Goal: Transaction & Acquisition: Obtain resource

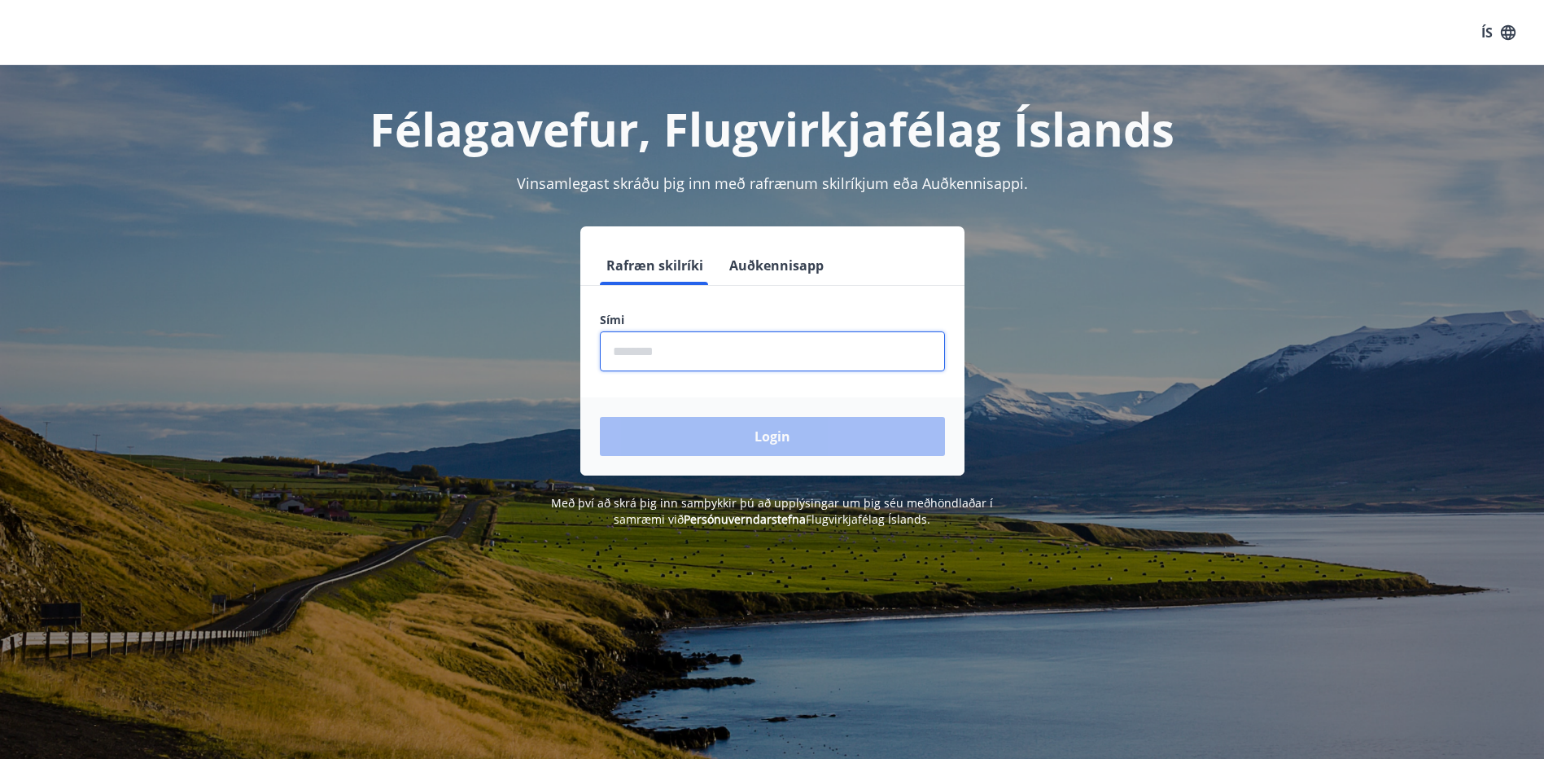
click at [724, 361] on input "phone" at bounding box center [772, 351] width 345 height 40
type input "********"
click at [600, 417] on button "Login" at bounding box center [772, 436] width 345 height 39
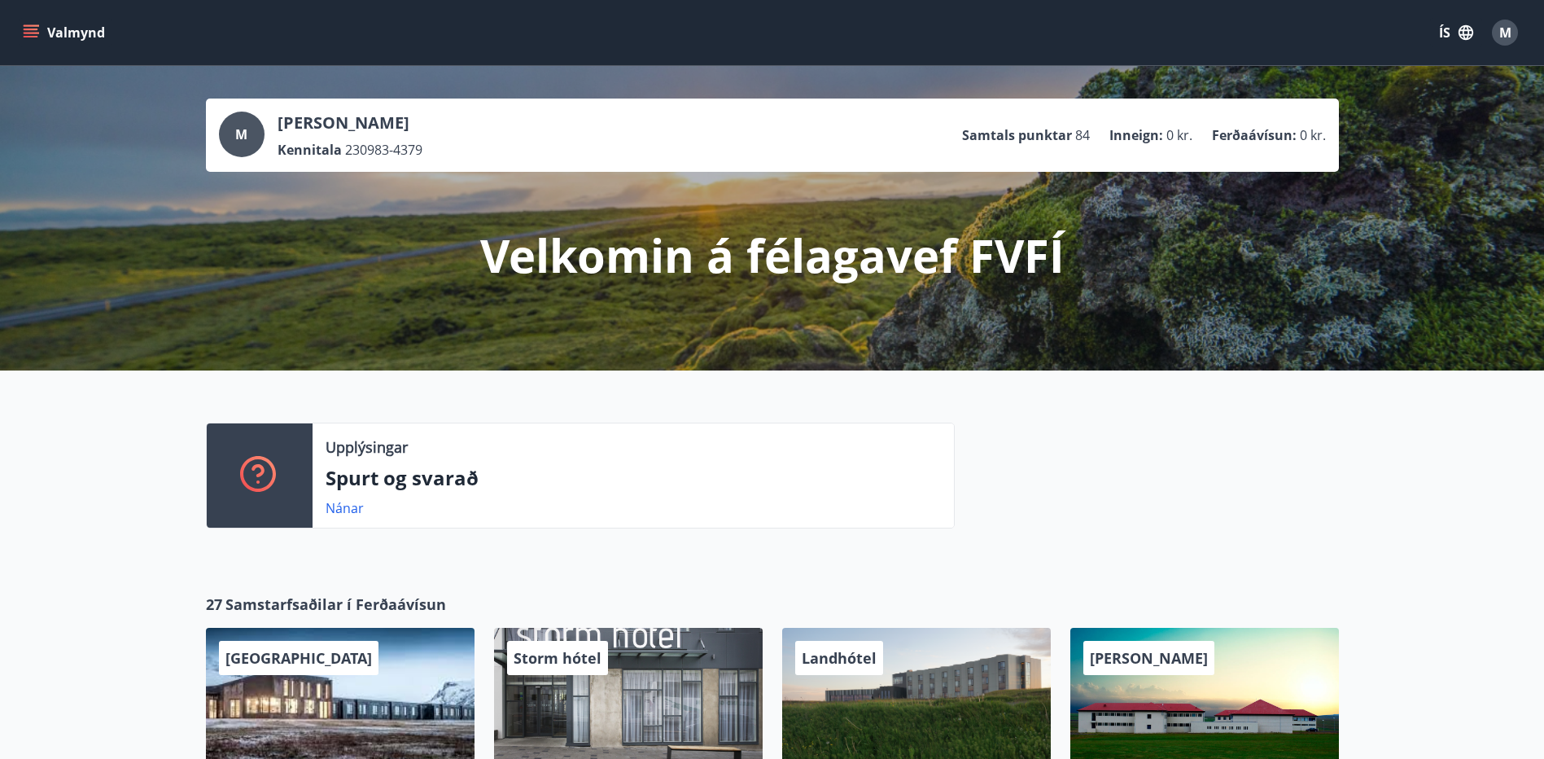
click at [24, 36] on icon "menu" at bounding box center [31, 37] width 15 height 2
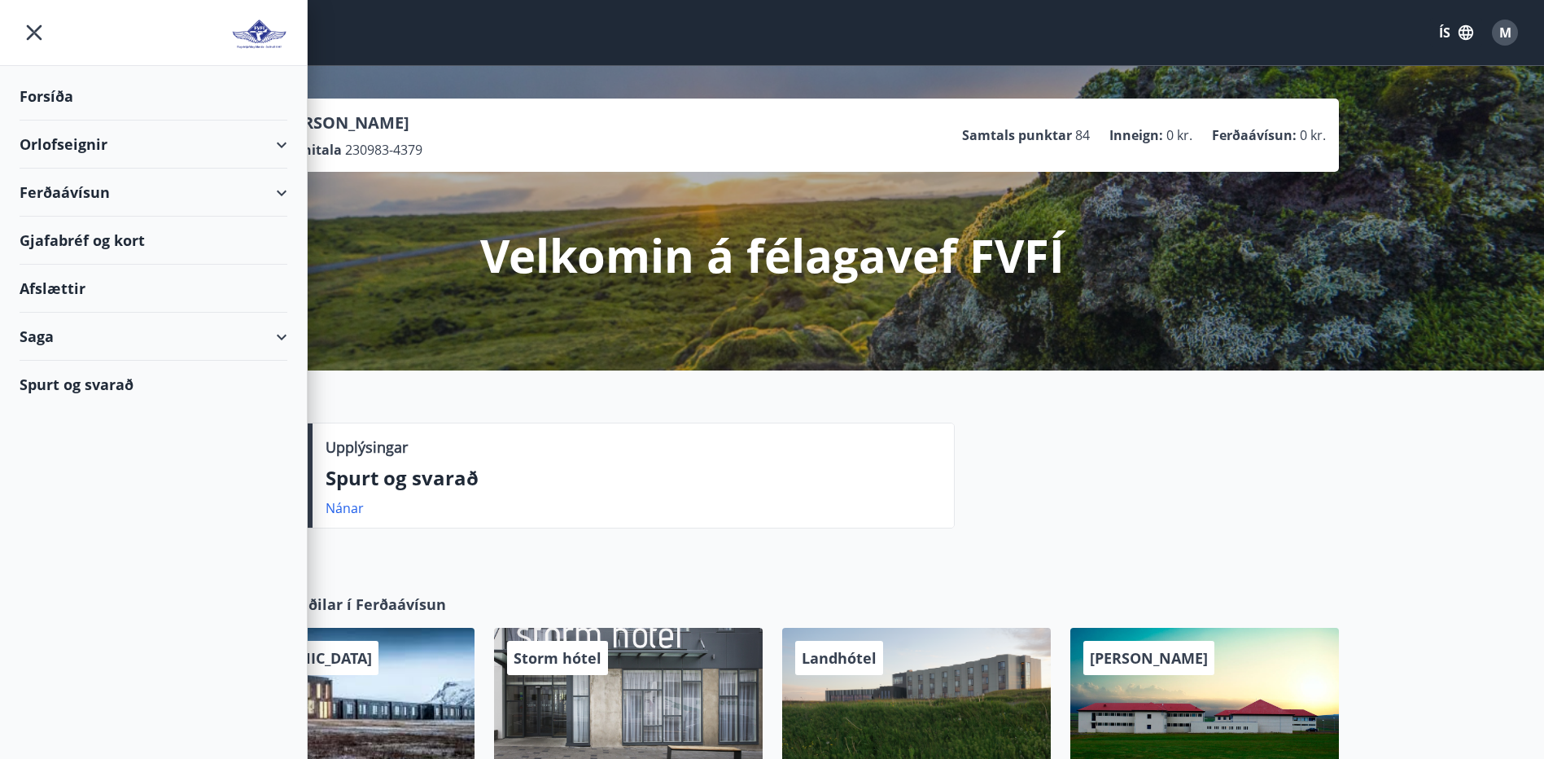
click at [287, 192] on icon at bounding box center [282, 193] width 20 height 20
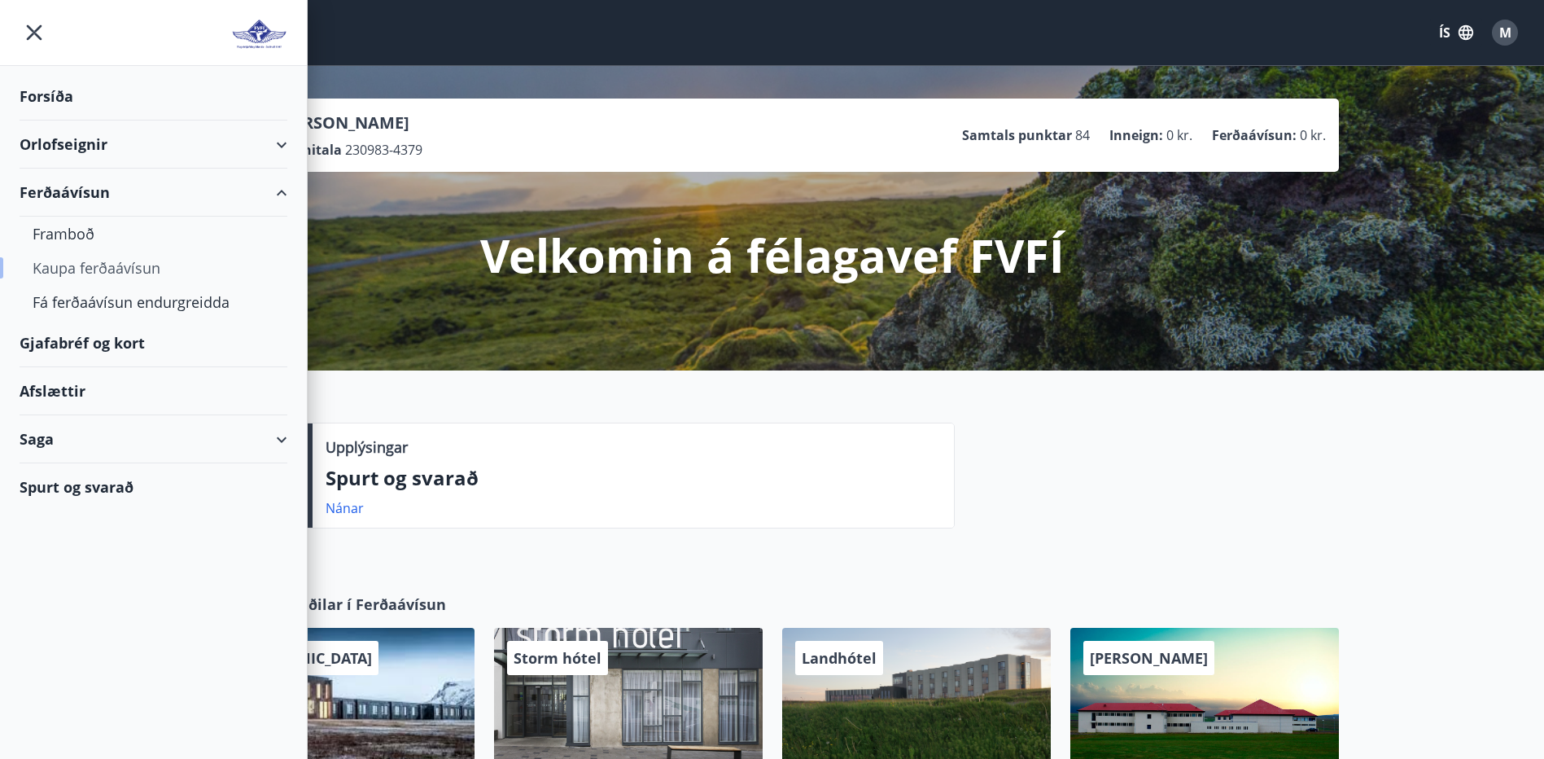
click at [93, 276] on div "Kaupa ferðaávísun" at bounding box center [154, 268] width 242 height 34
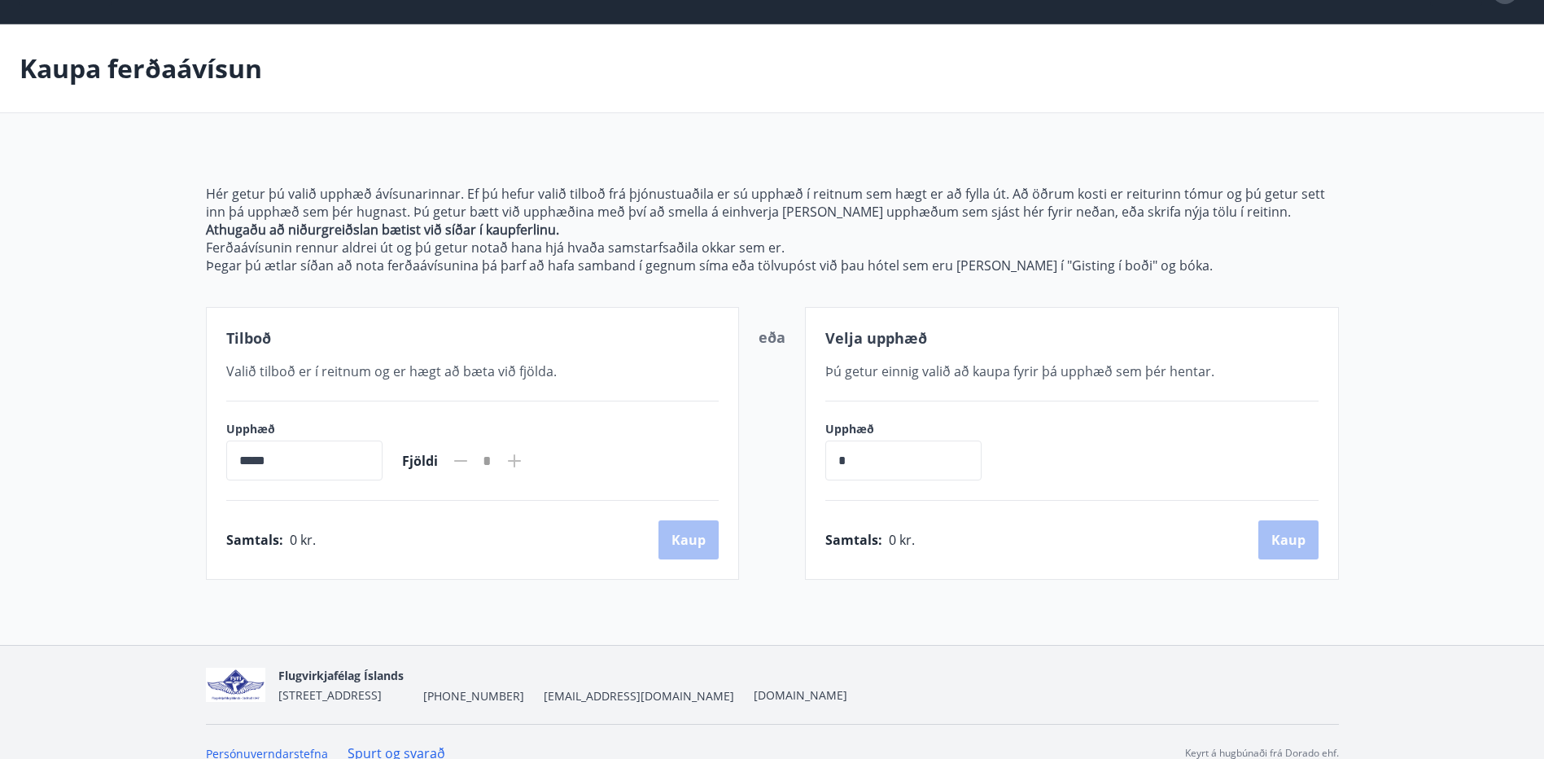
scroll to position [64, 0]
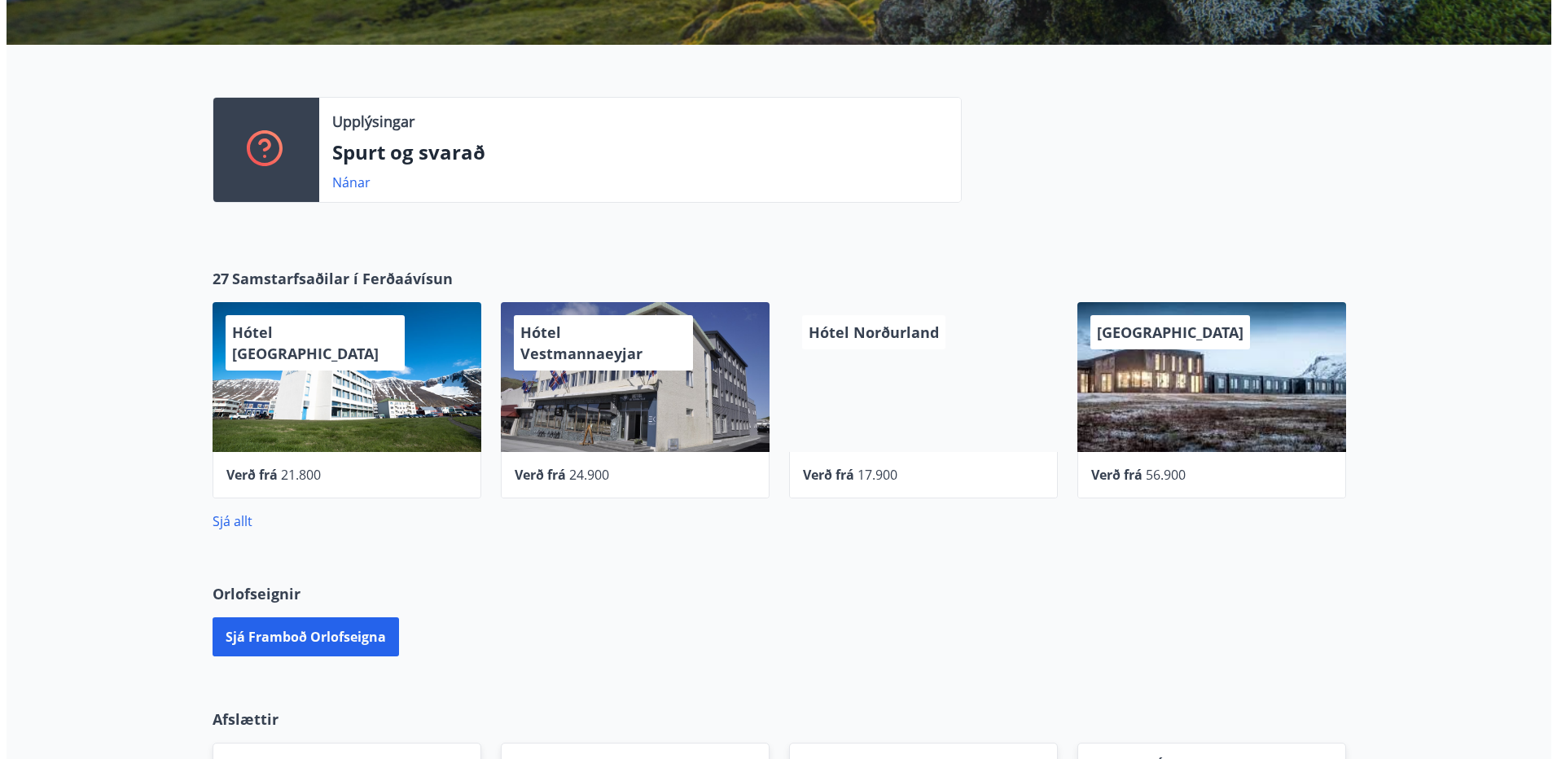
scroll to position [244, 0]
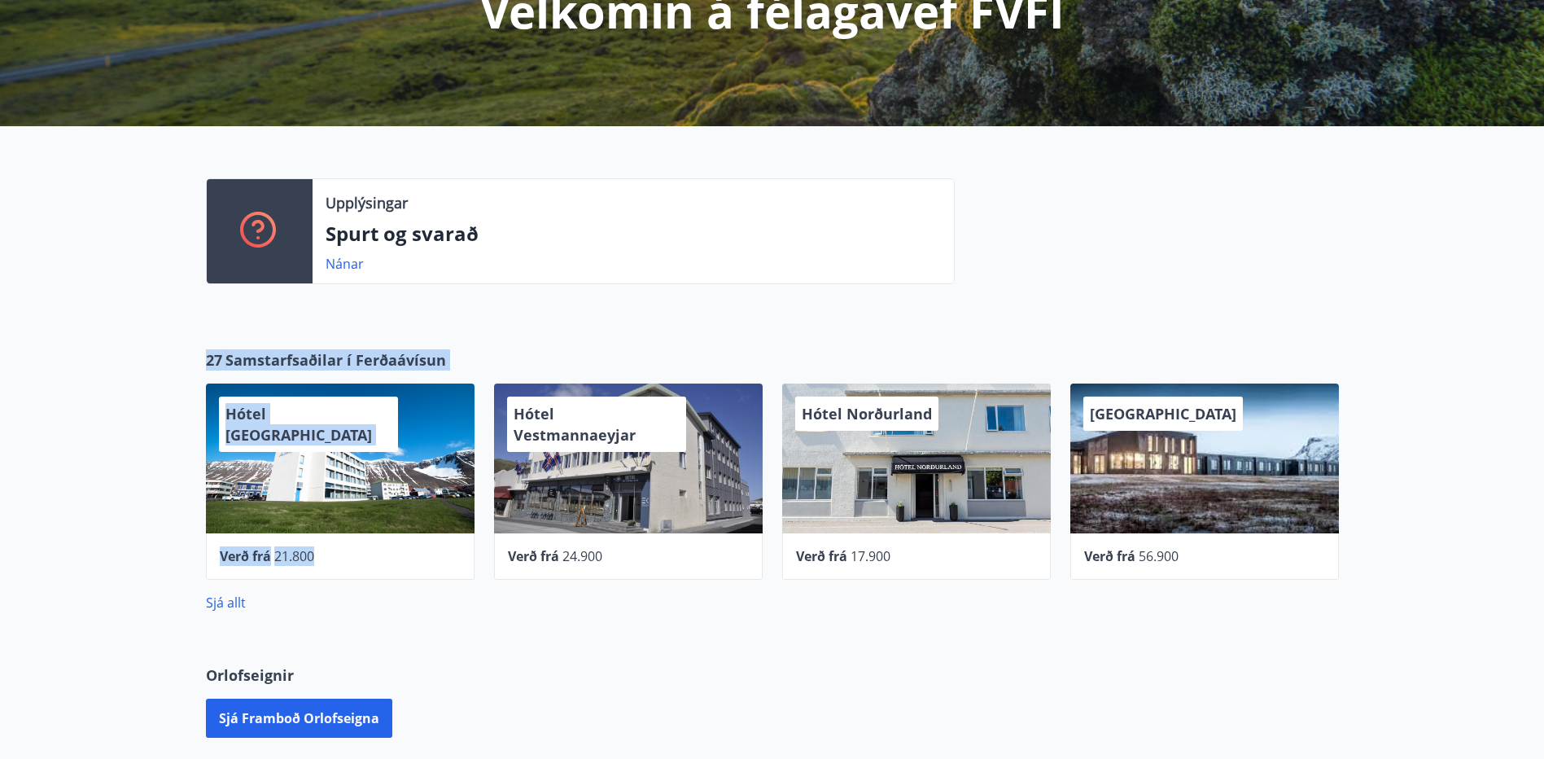
drag, startPoint x: 532, startPoint y: 366, endPoint x: 585, endPoint y: 366, distance: 53.7
click at [585, 366] on div "27 Samstarfsaðilar í Ferðaávísun Hótel Ísafjörður Verð frá 21.800 Hótel Vestman…" at bounding box center [772, 480] width 1172 height 263
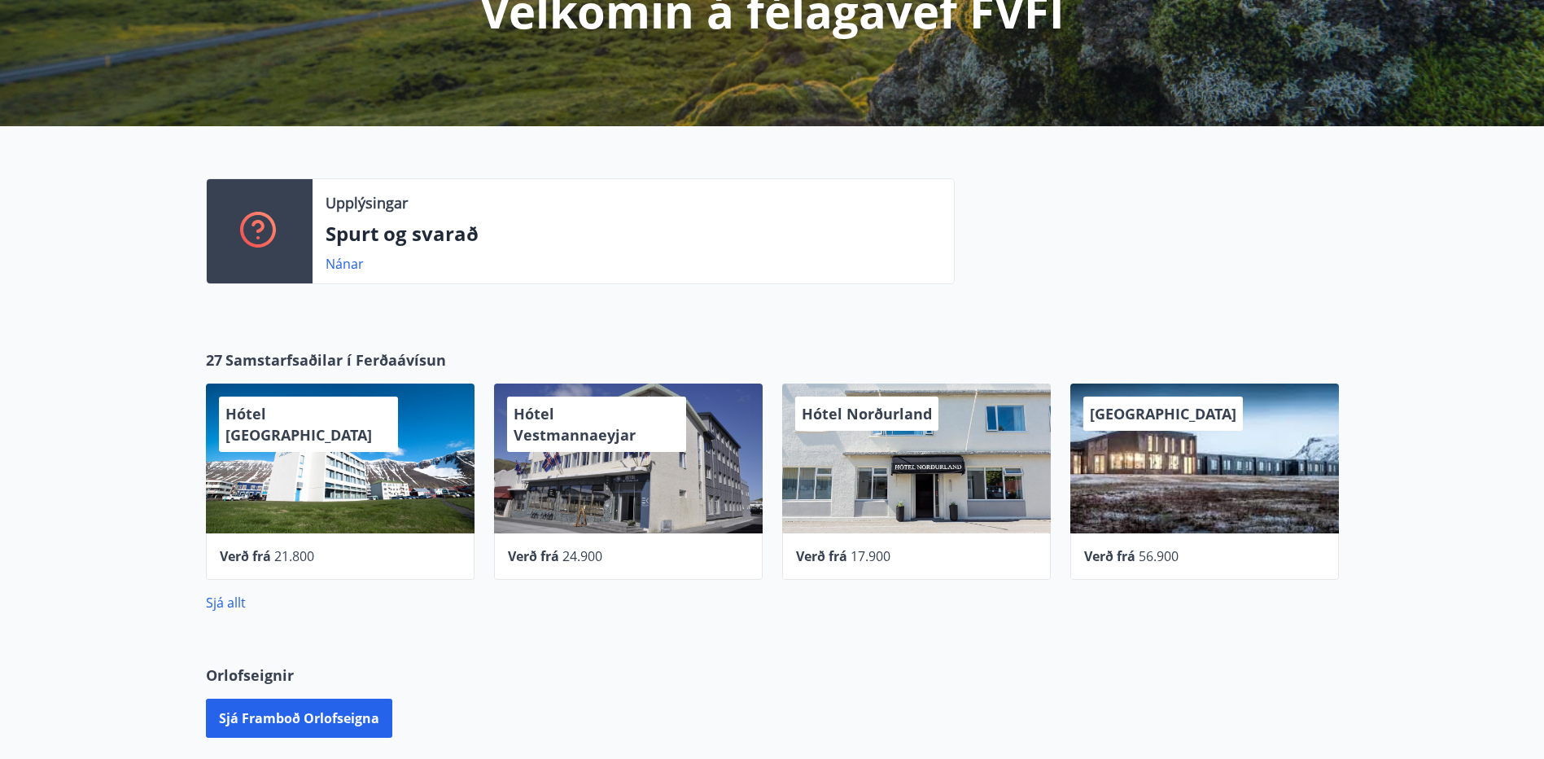
click at [645, 635] on div "27 Samstarfsaðilar í Ferðaávísun Hótel Ísafjörður Verð frá 21.800 Hótel Vestman…" at bounding box center [772, 480] width 1544 height 315
click at [922, 455] on div "Hótel Norðurland" at bounding box center [916, 458] width 269 height 150
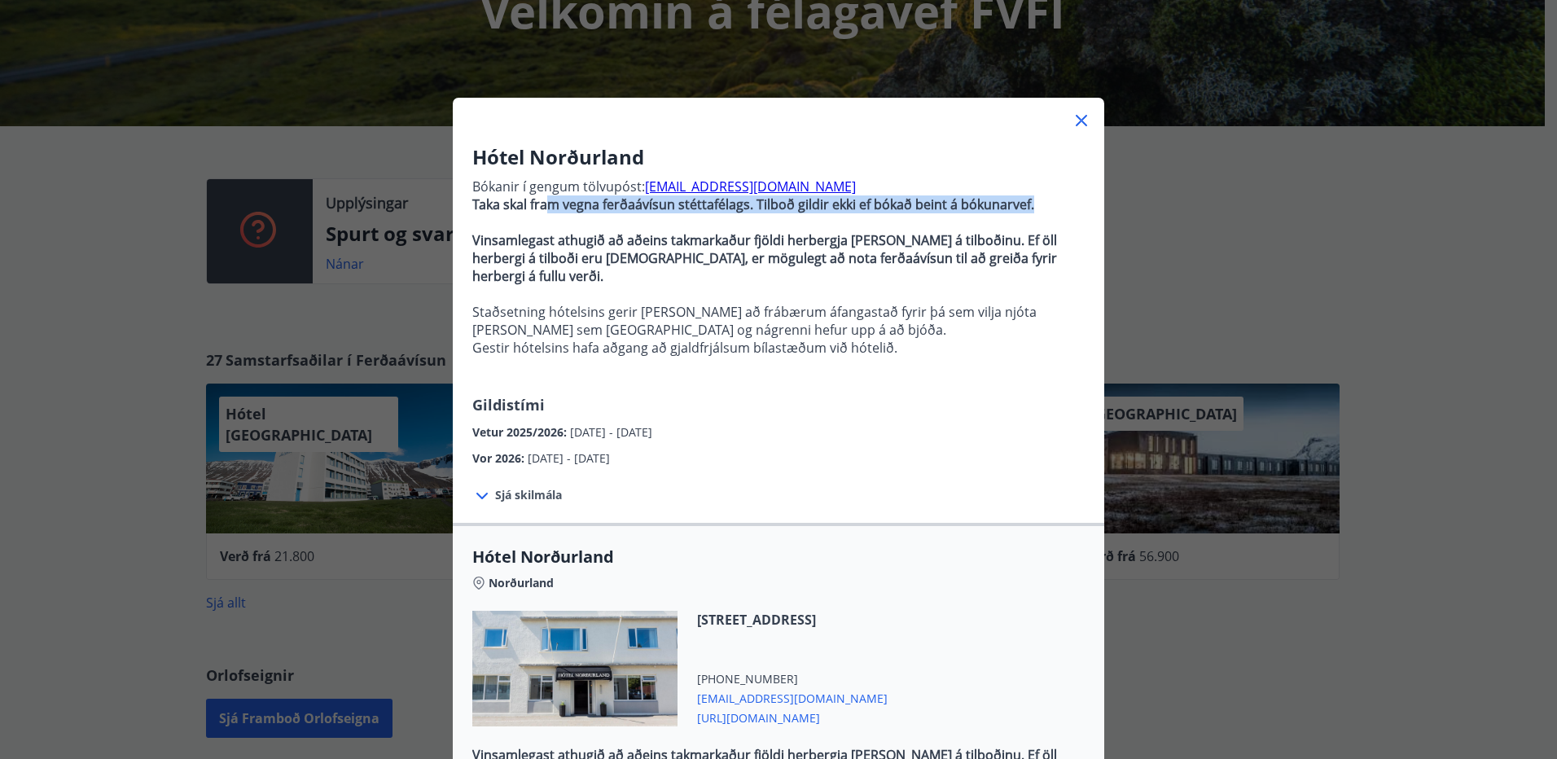
drag, startPoint x: 622, startPoint y: 208, endPoint x: 935, endPoint y: 217, distance: 312.8
click at [935, 217] on p "Bókanir í gengum tölvupóst: booking@hotel-nordurland.is Taka skal fram vegna fe…" at bounding box center [778, 282] width 612 height 223
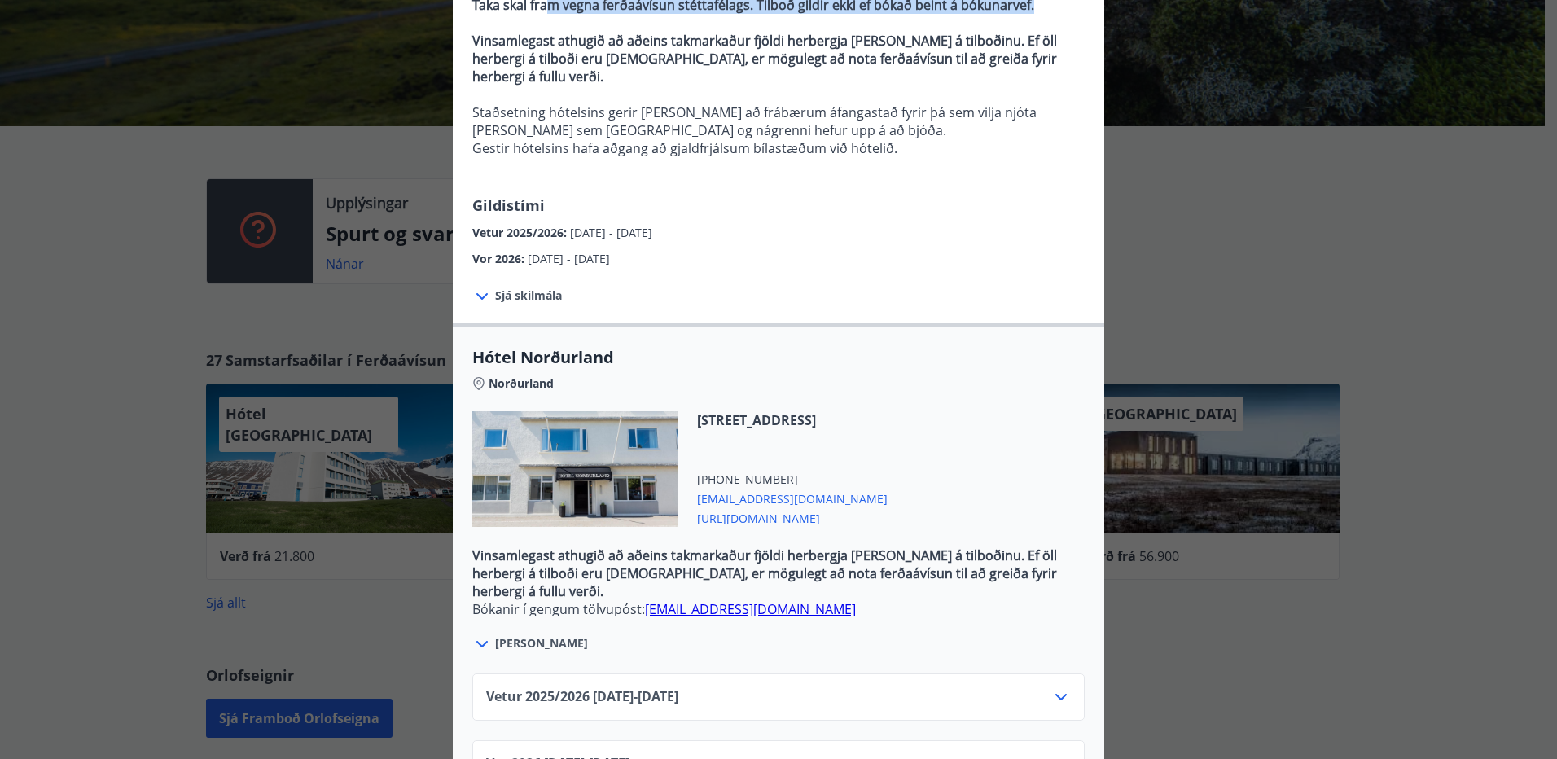
scroll to position [242, 0]
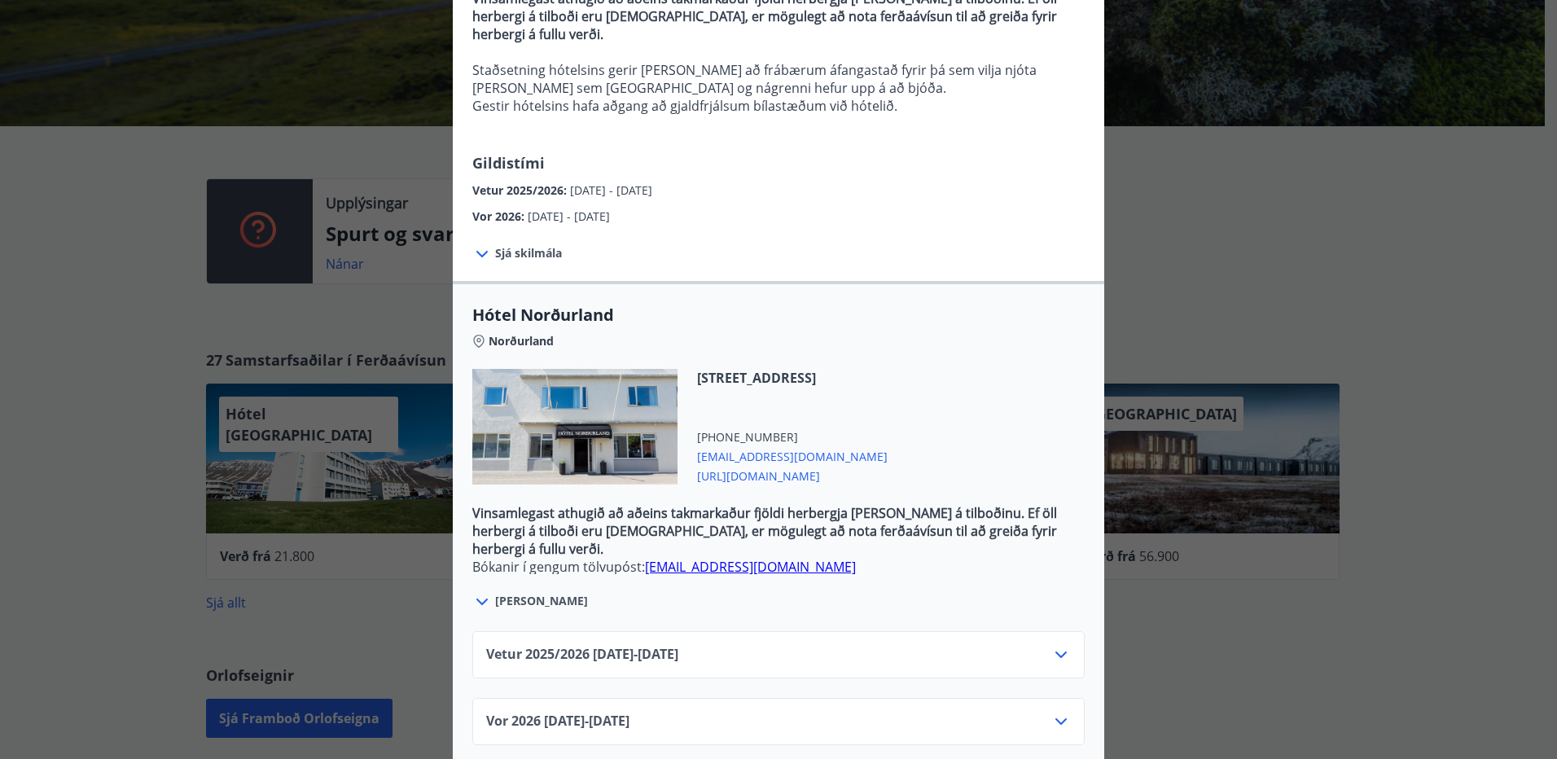
click at [1051, 712] on icon at bounding box center [1061, 722] width 20 height 20
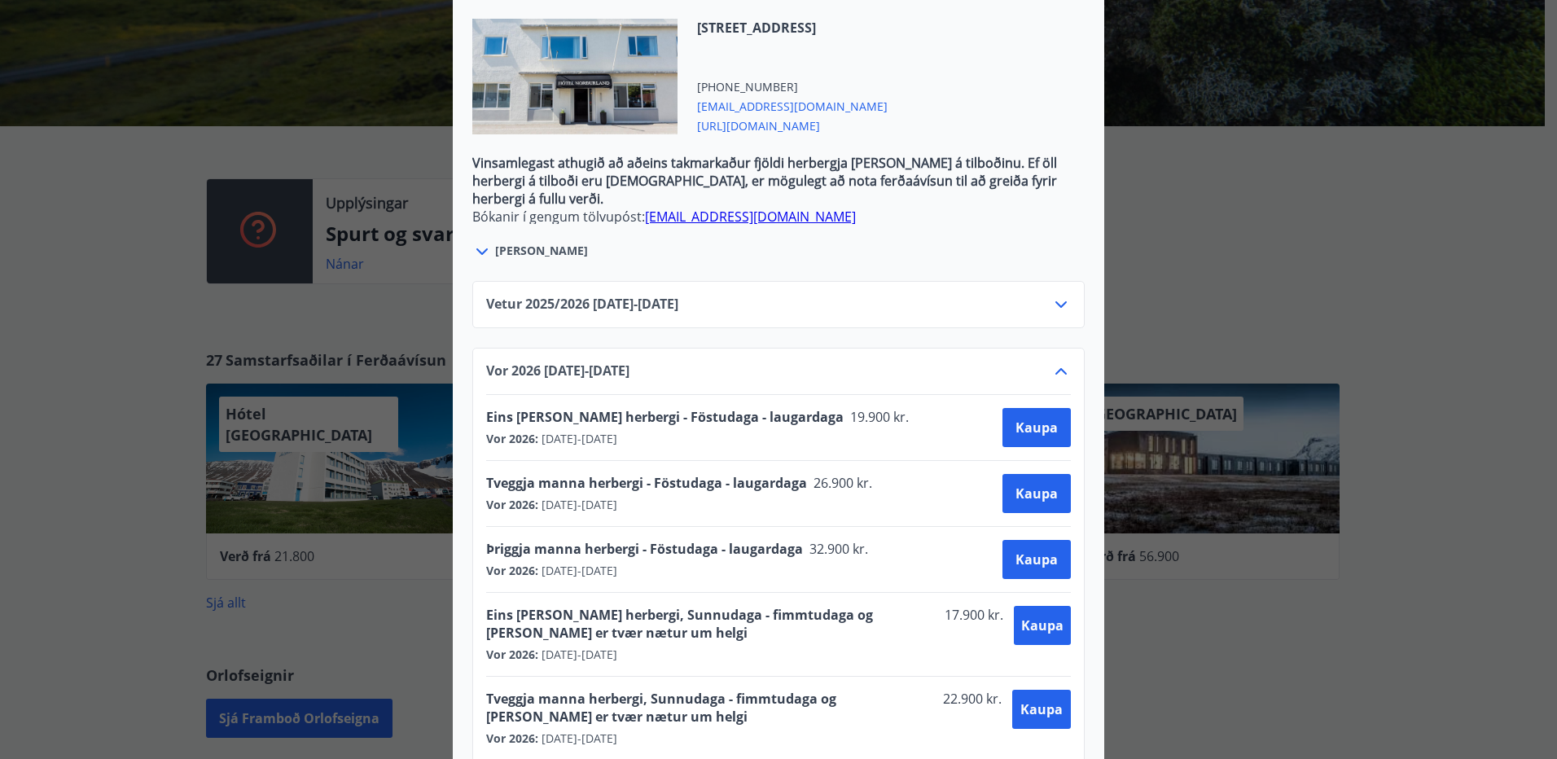
scroll to position [691, 0]
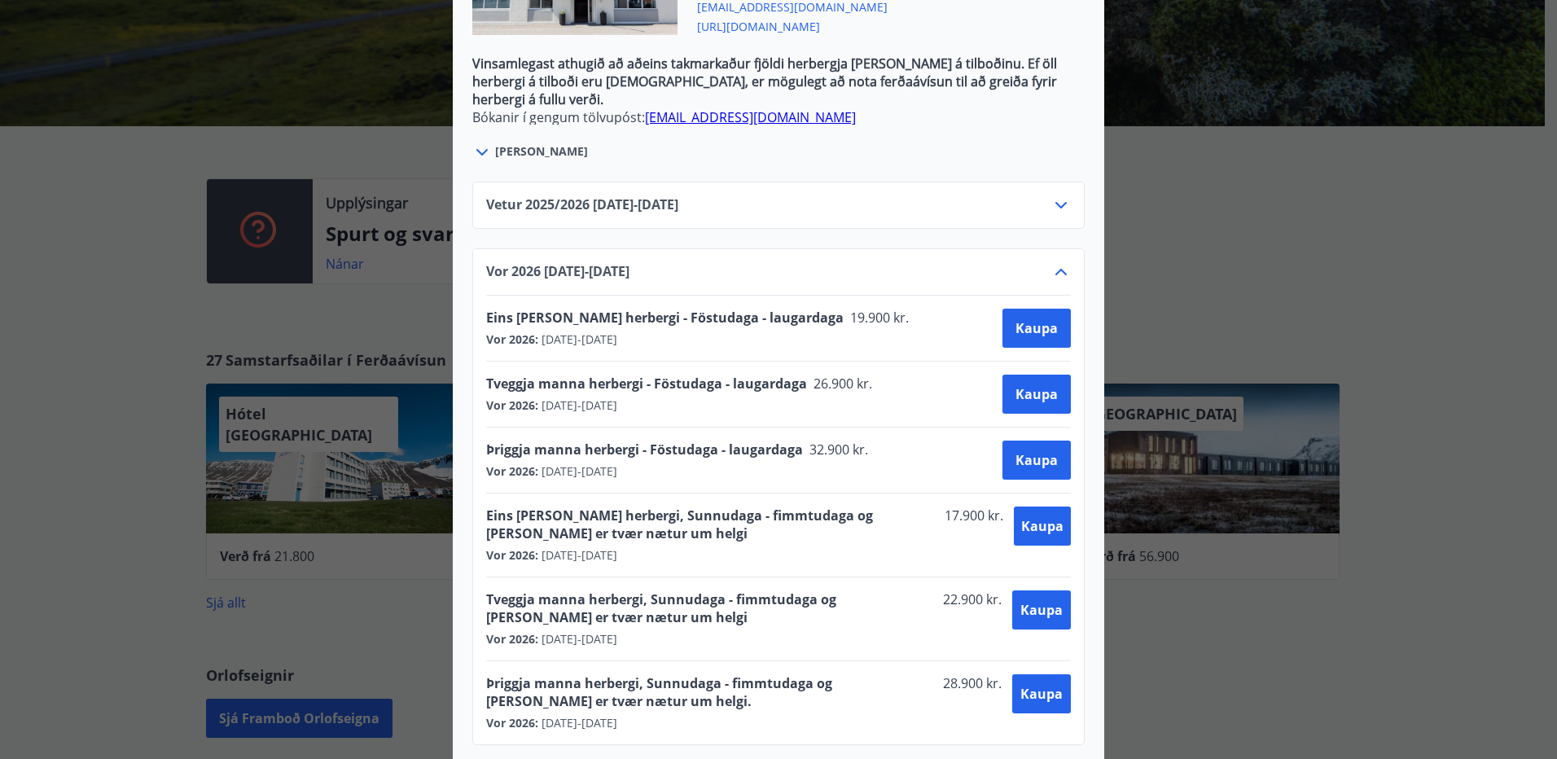
click at [1391, 208] on div "Hótel Norðurland Bókanir í gengum tölvupóst: booking@hotel-nordurland.is Taka s…" at bounding box center [778, 379] width 1557 height 759
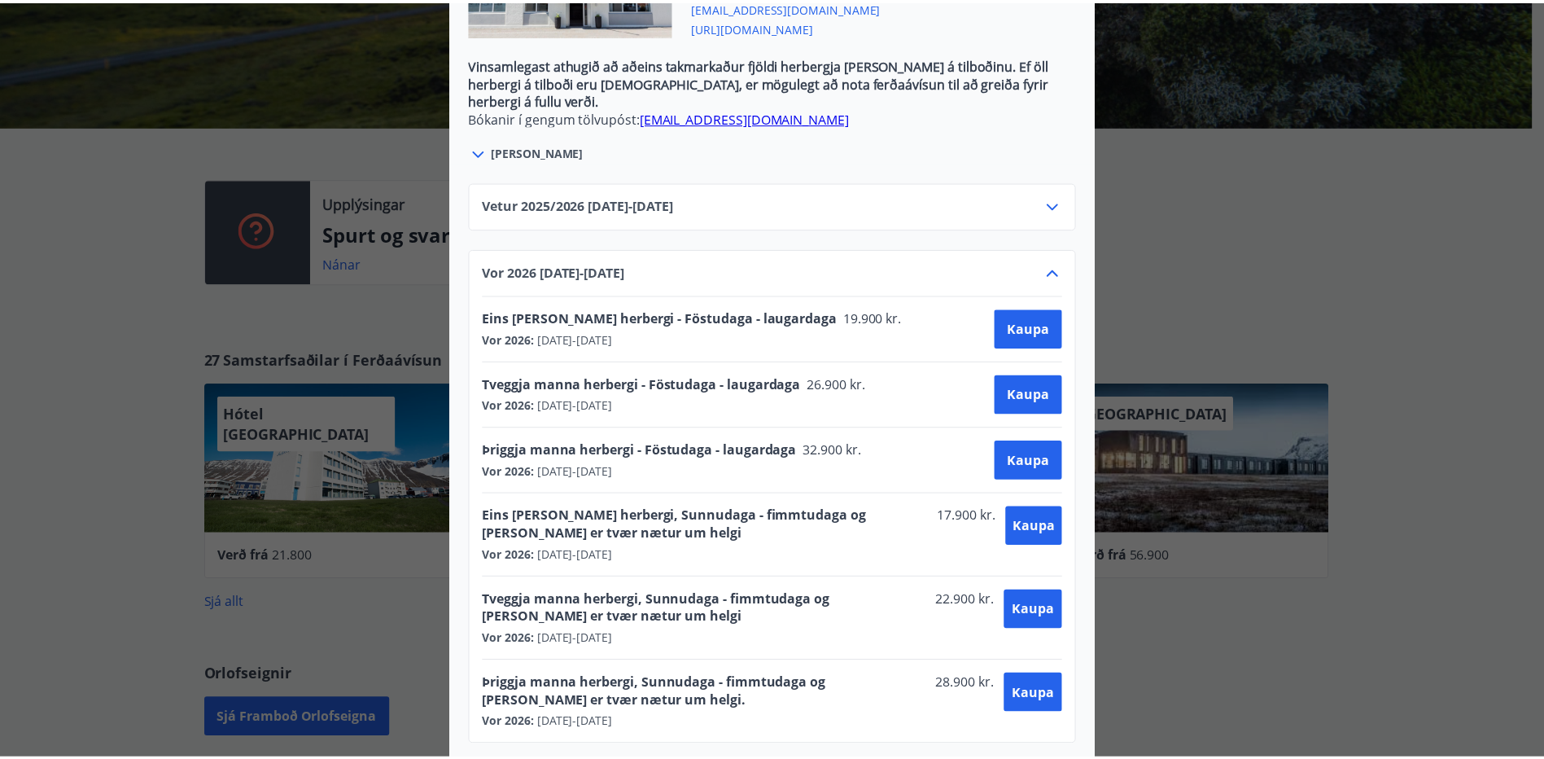
scroll to position [0, 0]
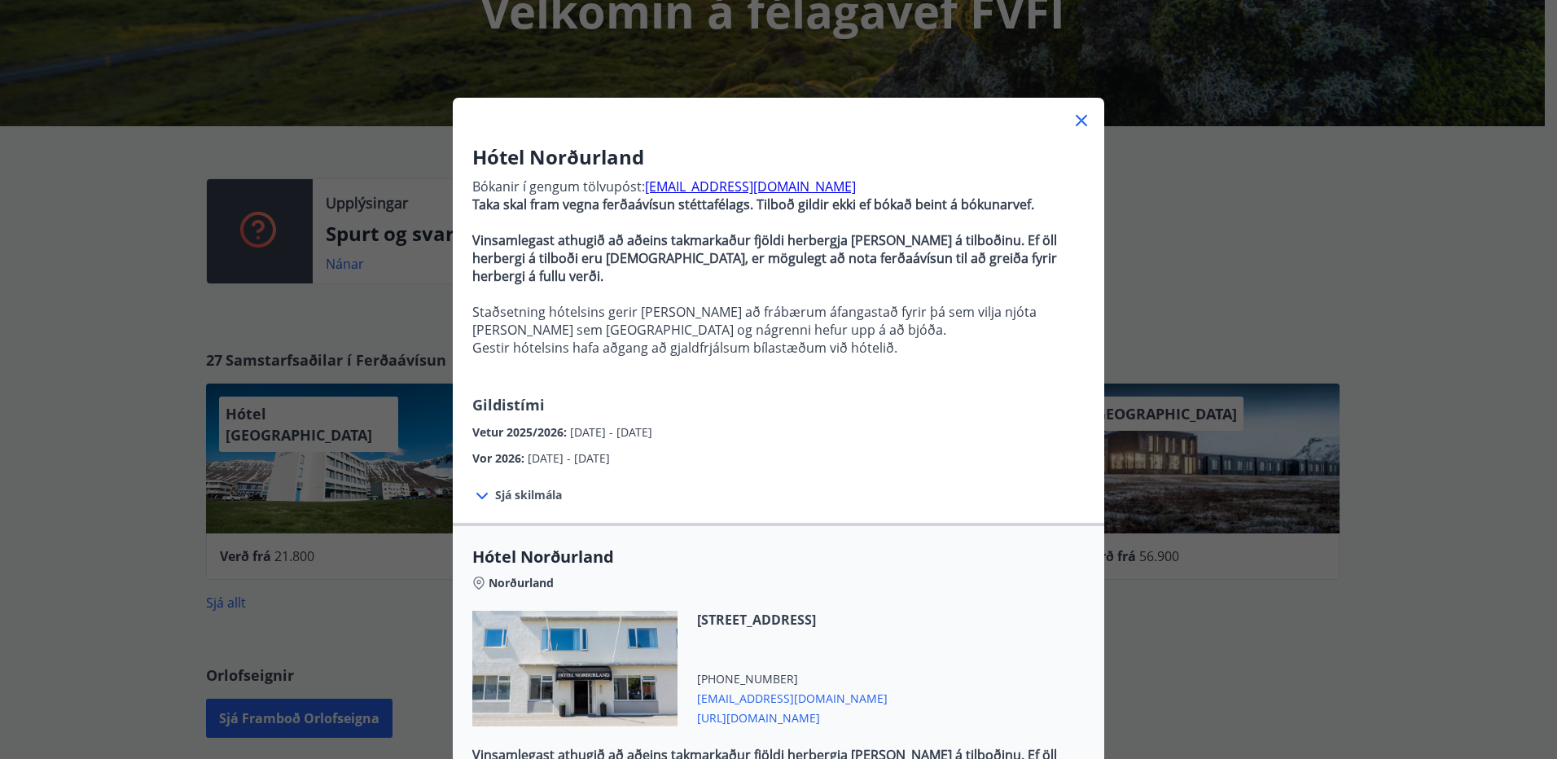
click at [1299, 222] on div "Hótel Norðurland Bókanir í gengum tölvupóst: booking@hotel-nordurland.is Taka s…" at bounding box center [778, 379] width 1557 height 759
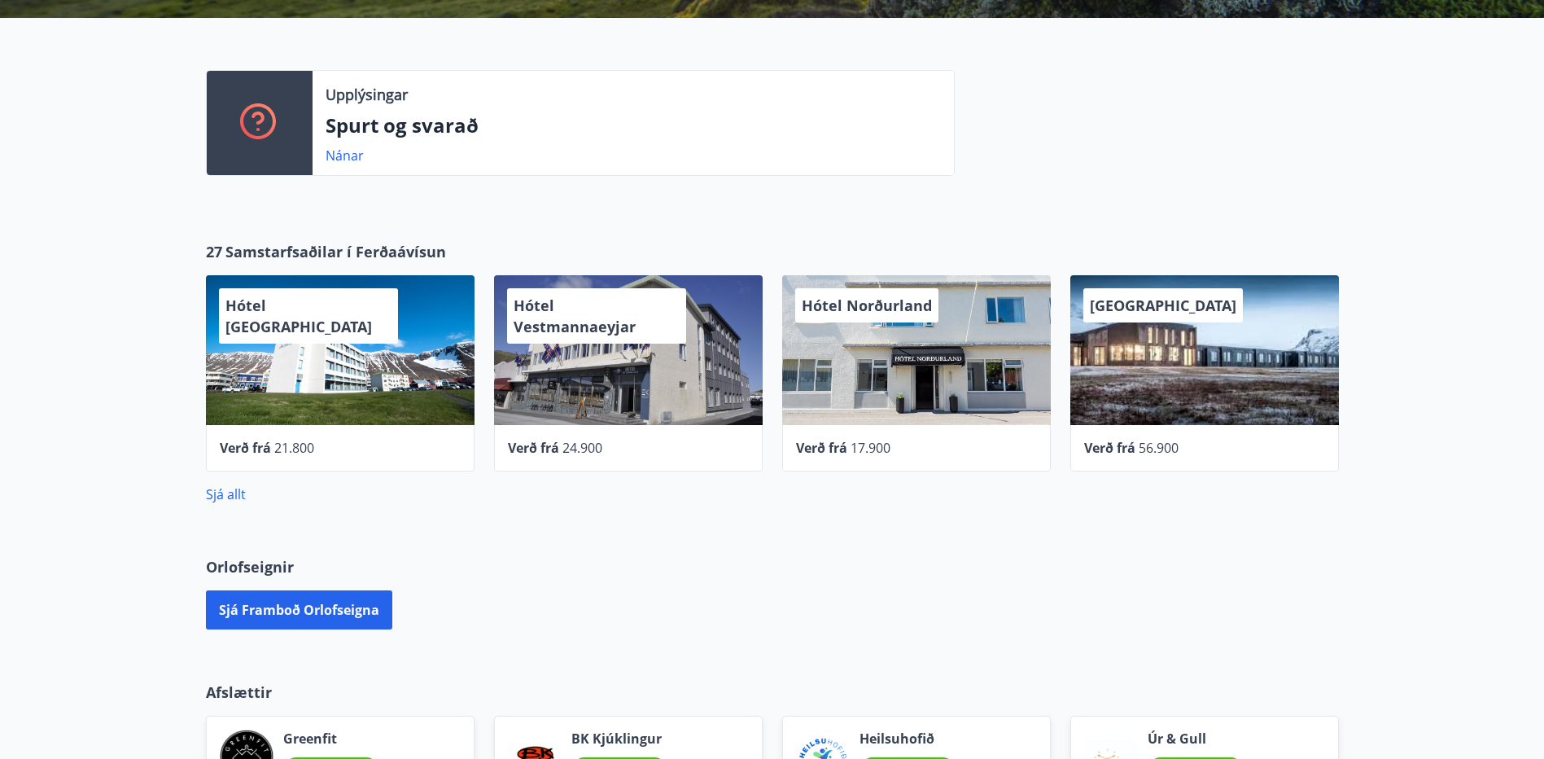
scroll to position [238, 0]
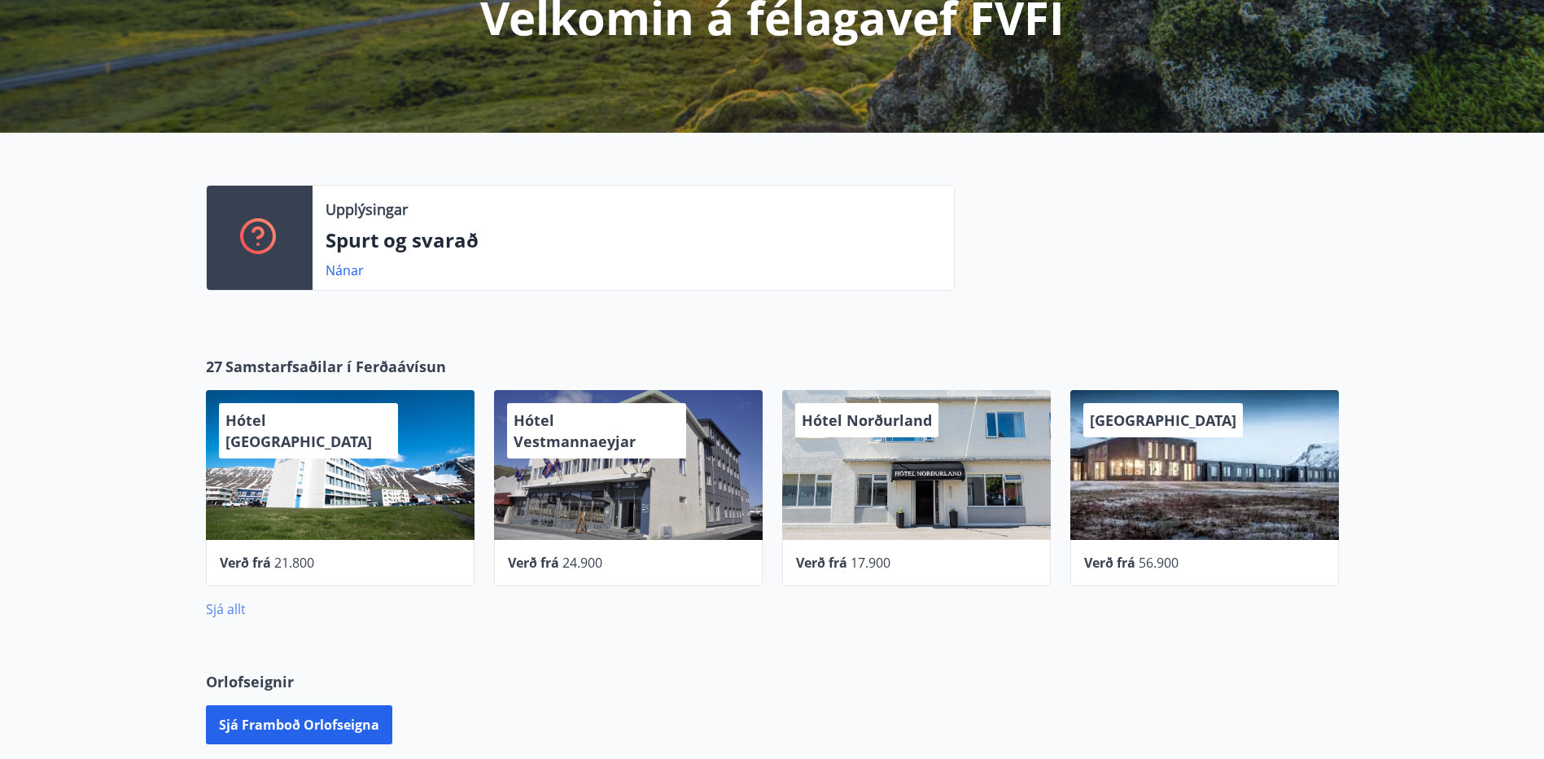
click at [238, 606] on link "Sjá allt" at bounding box center [226, 609] width 40 height 18
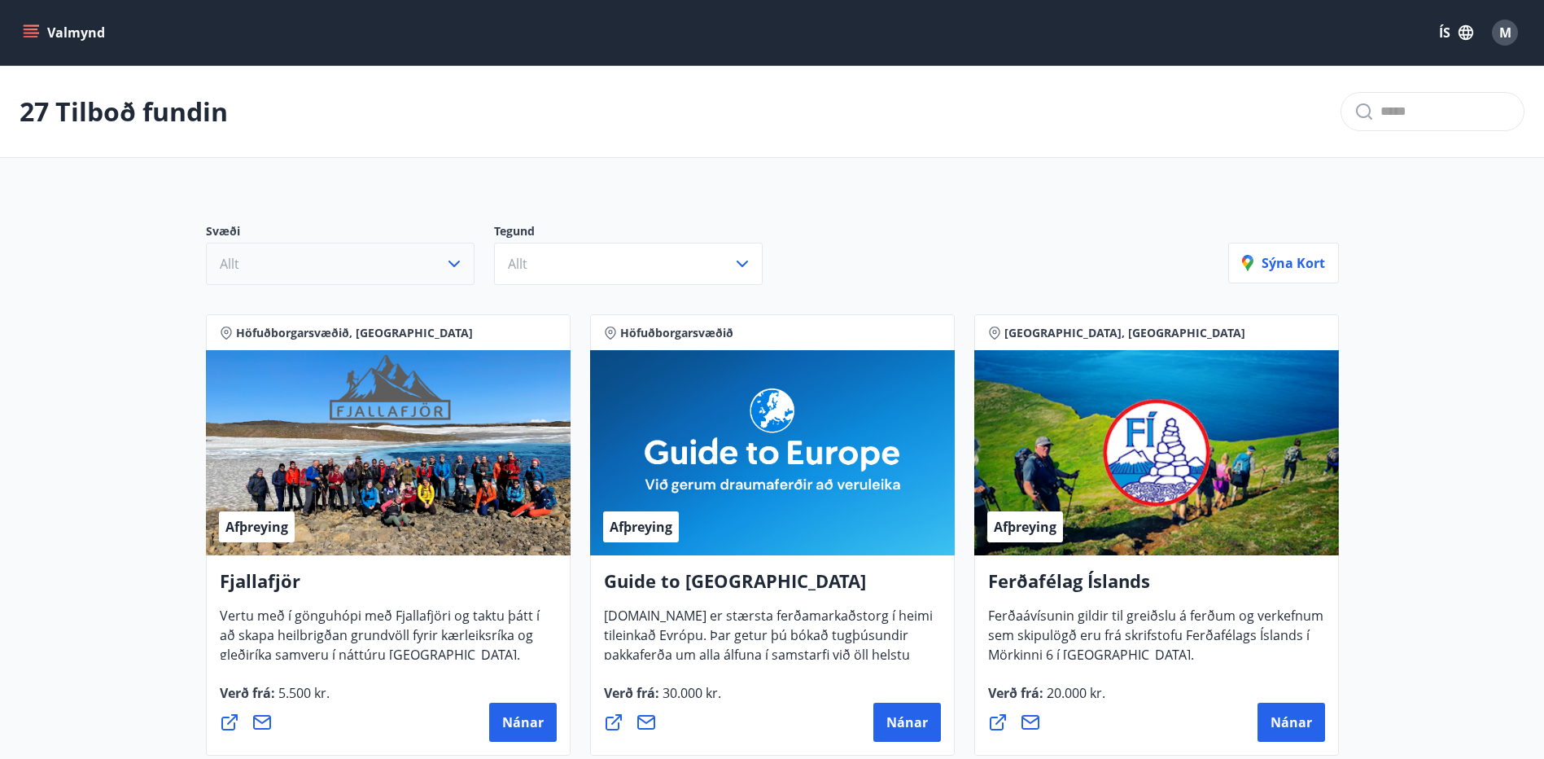
click at [396, 252] on button "Allt" at bounding box center [340, 264] width 269 height 42
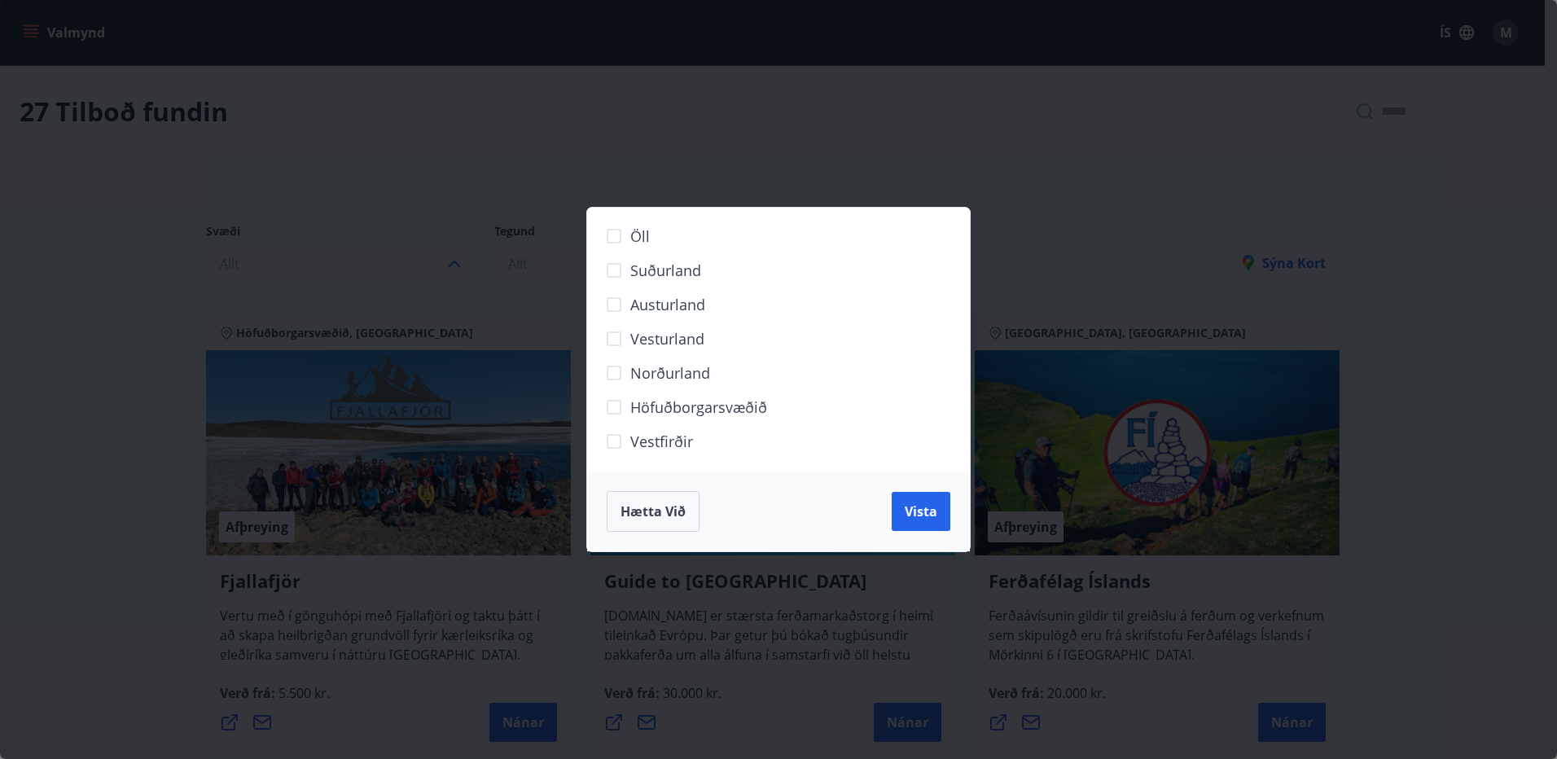
click at [648, 418] on label "Höfuðborgarsvæðið" at bounding box center [768, 413] width 341 height 34
click at [923, 516] on span "Vista" at bounding box center [921, 511] width 33 height 18
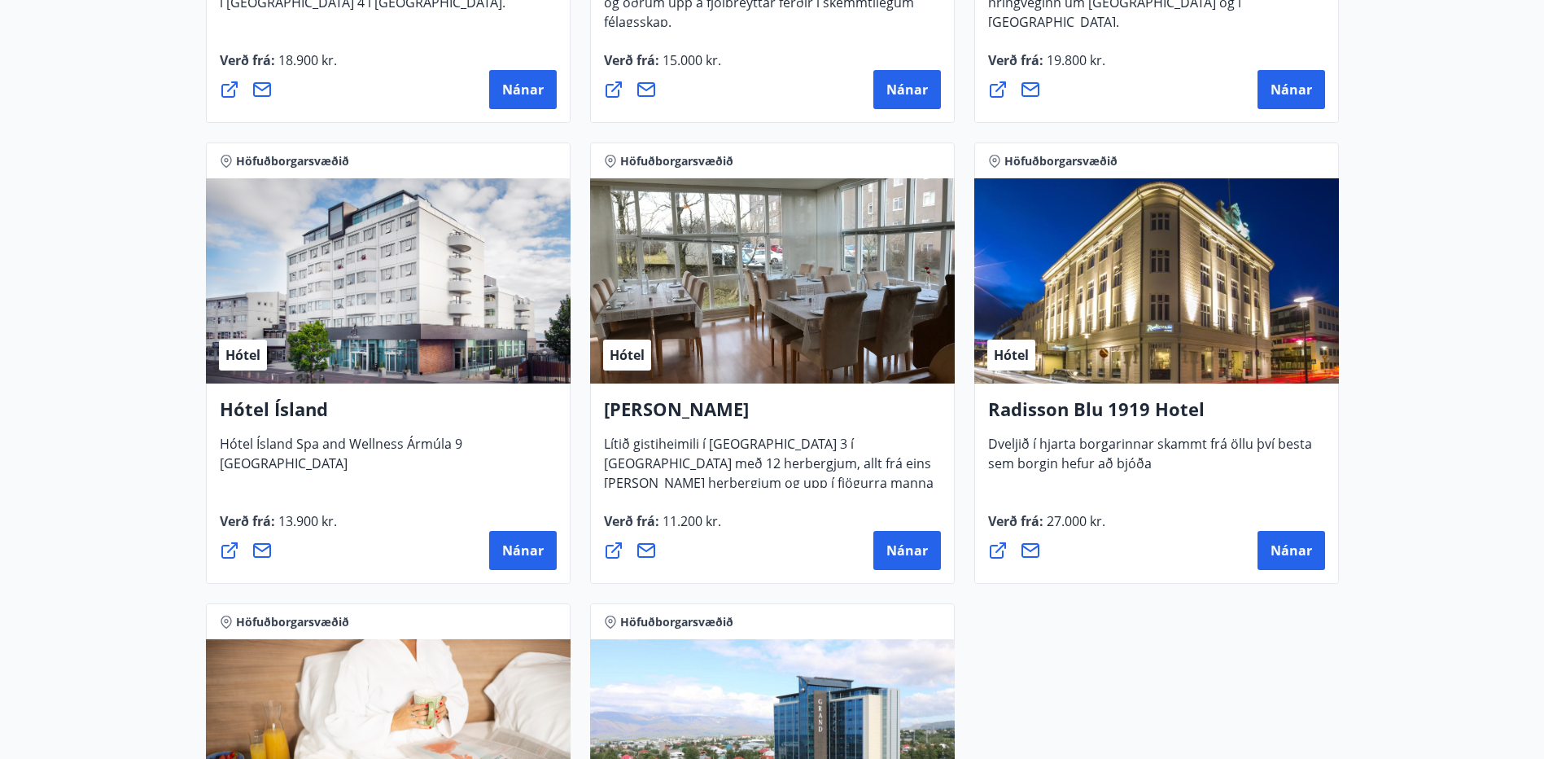
scroll to position [1140, 0]
drag, startPoint x: 1079, startPoint y: 523, endPoint x: 999, endPoint y: 524, distance: 79.8
click at [999, 524] on span "Verð frá : 27.000 kr." at bounding box center [1046, 526] width 117 height 31
drag, startPoint x: 999, startPoint y: 524, endPoint x: 979, endPoint y: 480, distance: 47.4
click at [979, 480] on div "Radisson Blu 1919 Hotel Dveljið í hjarta borgarinnar skammt frá öllu því besta …" at bounding box center [1157, 483] width 365 height 200
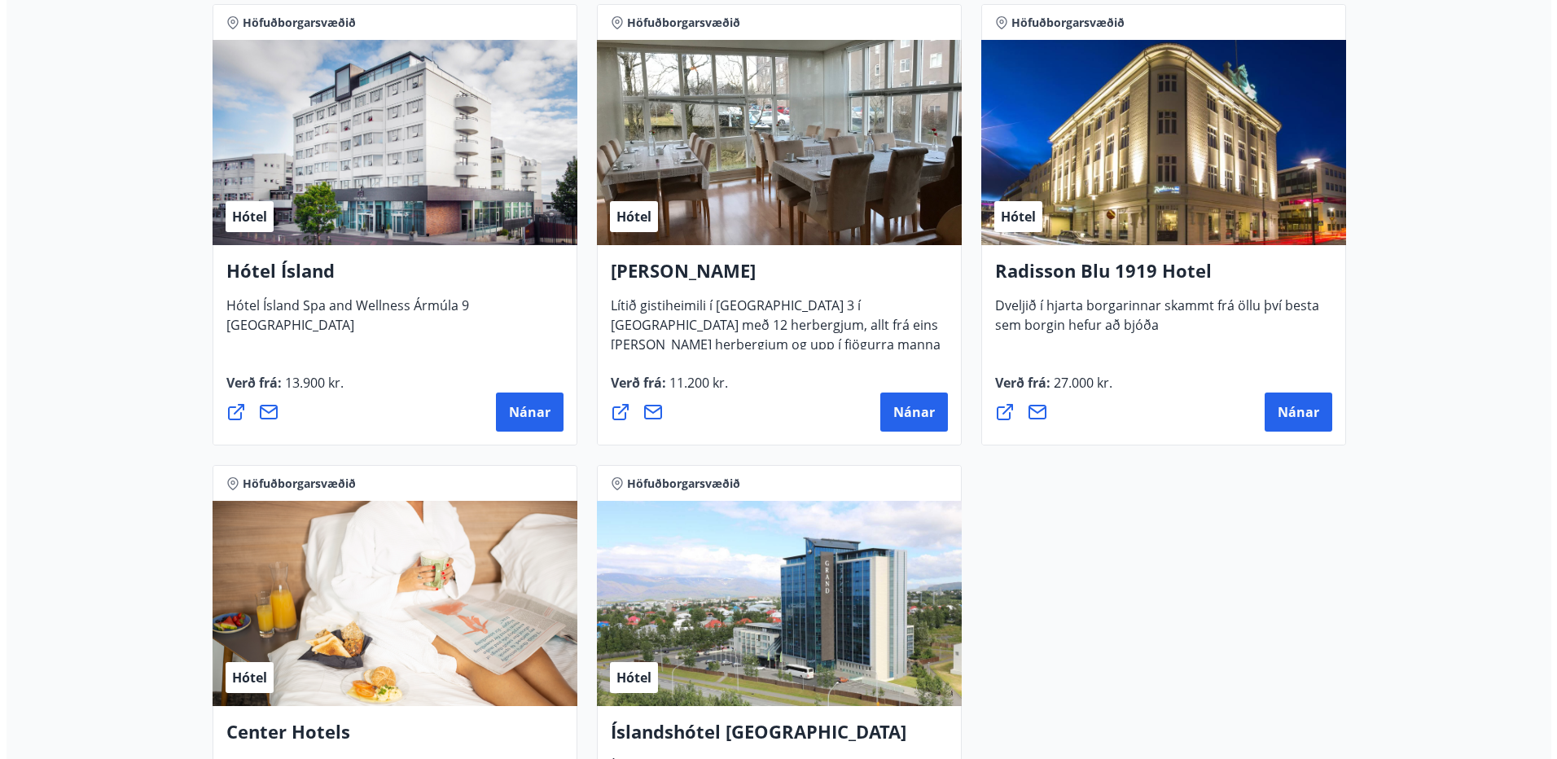
scroll to position [1058, 0]
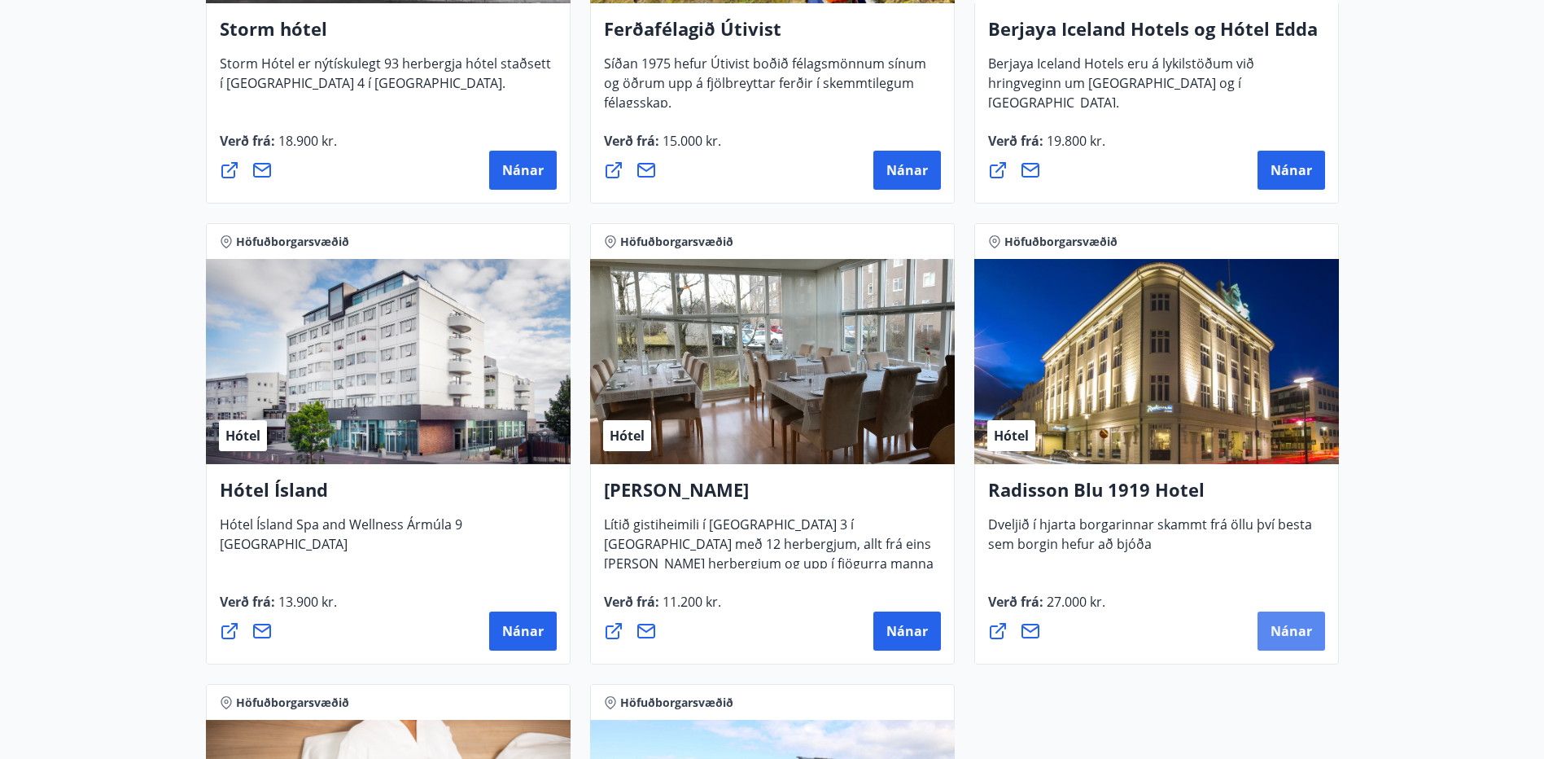
click at [1274, 646] on button "Nánar" at bounding box center [1292, 630] width 68 height 39
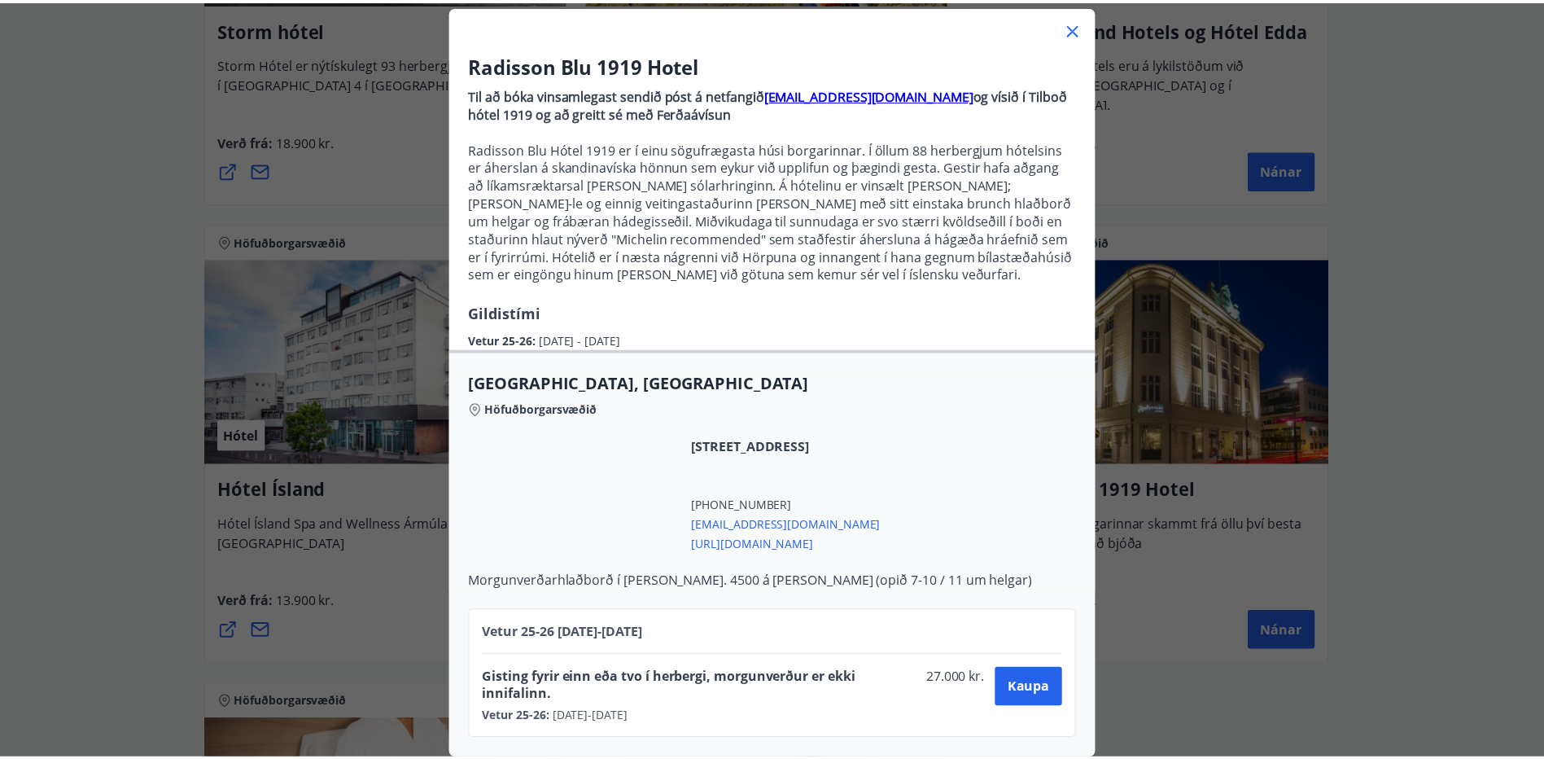
scroll to position [104, 0]
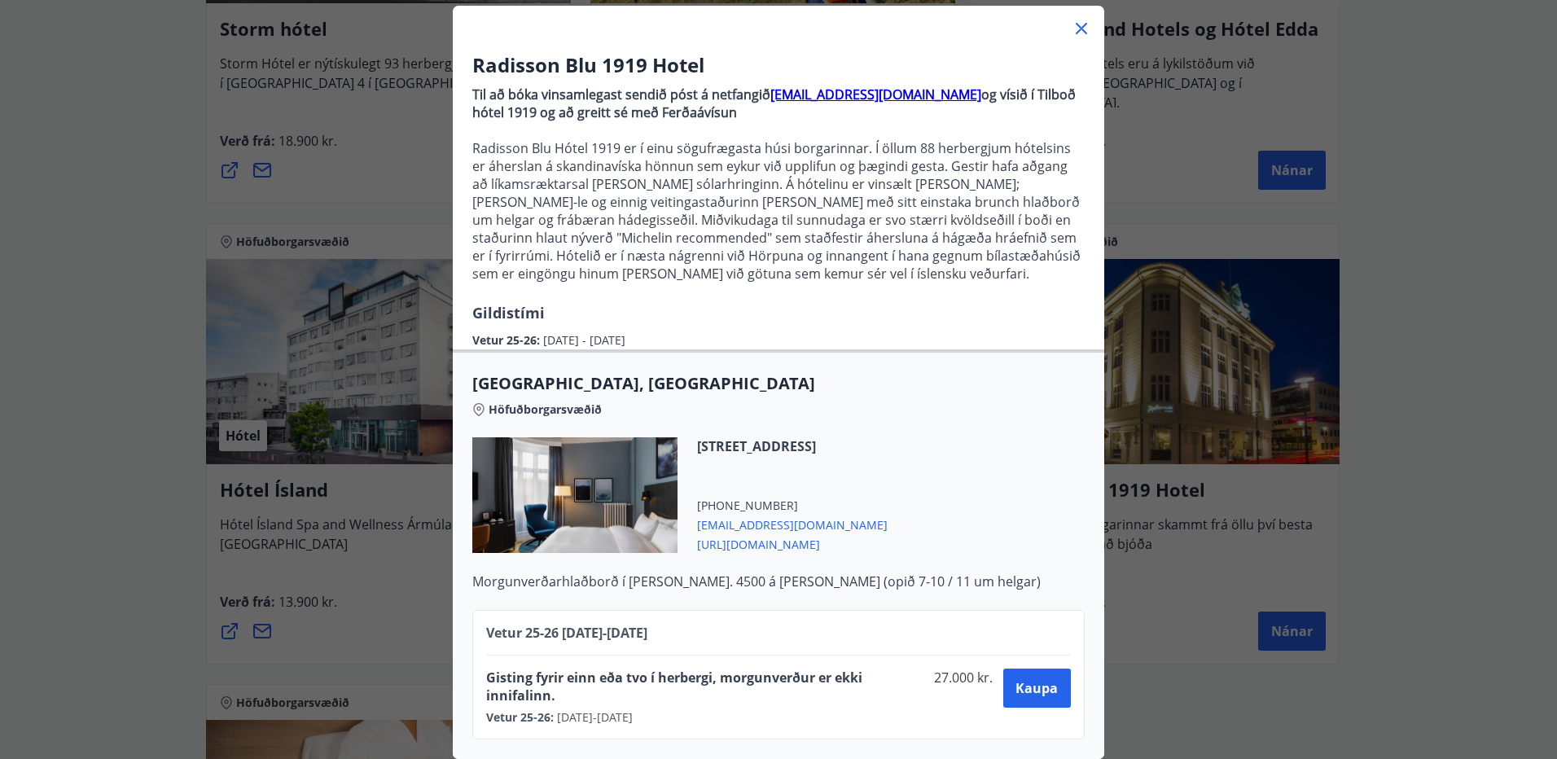
click at [90, 425] on div "Radisson Blu 1919 Hotel Til að bóka vinsamlegast sendið póst á netfangið sales.…" at bounding box center [778, 287] width 1557 height 759
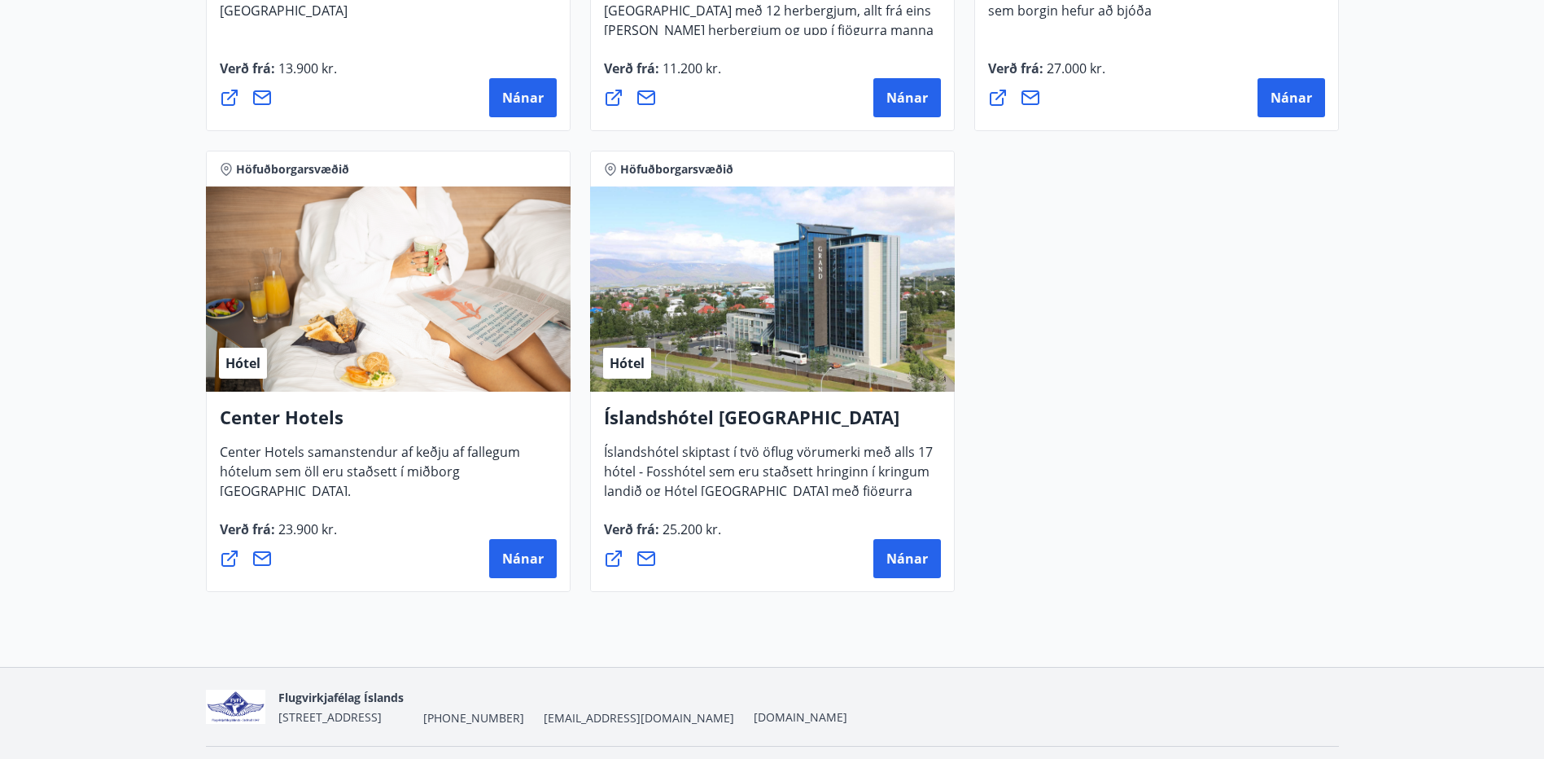
scroll to position [1636, 0]
